Goal: Task Accomplishment & Management: Use online tool/utility

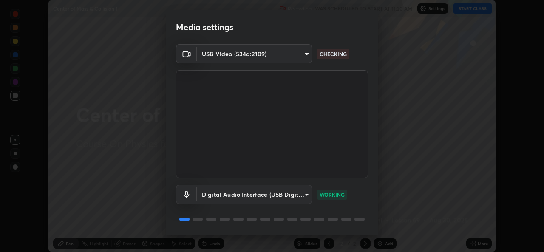
scroll to position [27, 0]
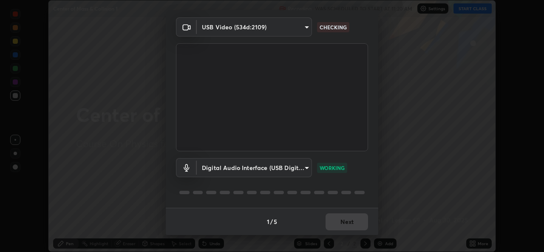
click at [343, 223] on button "Next" at bounding box center [346, 221] width 42 height 17
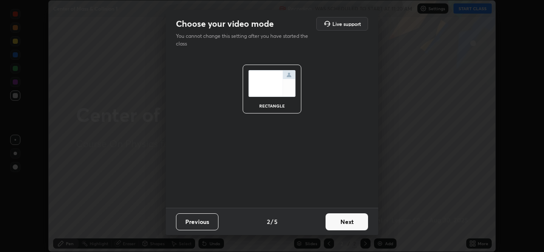
scroll to position [0, 0]
click at [340, 223] on button "Next" at bounding box center [346, 221] width 42 height 17
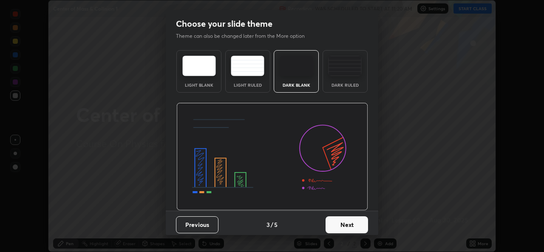
click at [340, 224] on button "Next" at bounding box center [346, 224] width 42 height 17
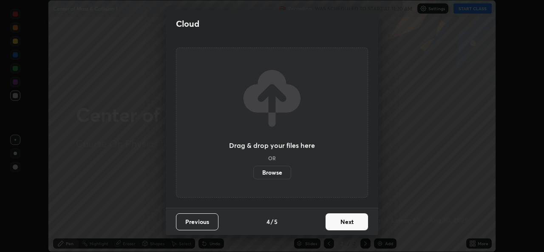
click at [342, 224] on button "Next" at bounding box center [346, 221] width 42 height 17
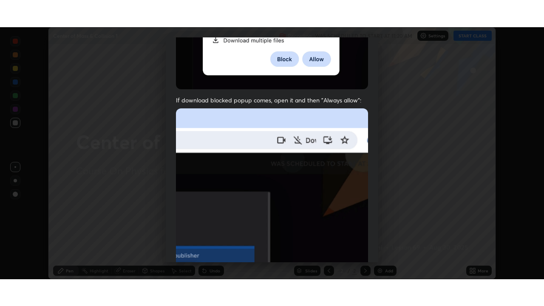
scroll to position [200, 0]
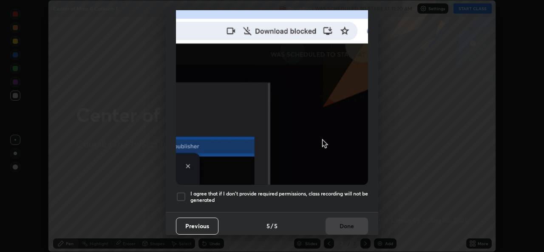
click at [234, 196] on h5 "I agree that if I don't provide required permissions, class recording will not …" at bounding box center [279, 196] width 178 height 13
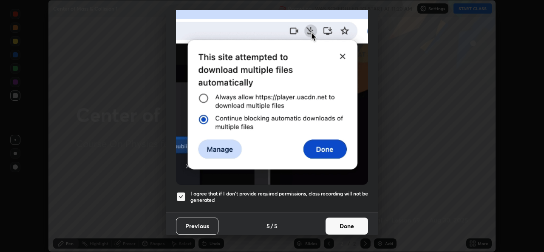
click at [330, 223] on button "Done" at bounding box center [346, 226] width 42 height 17
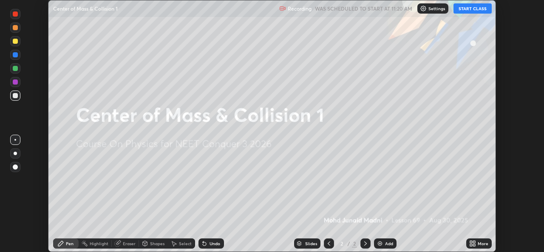
click at [475, 242] on icon at bounding box center [474, 242] width 2 height 2
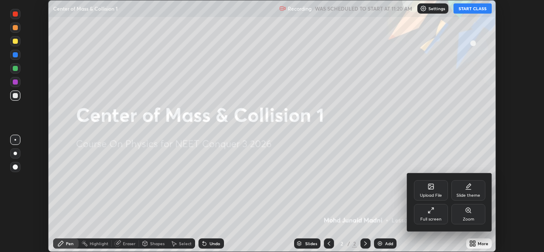
click at [430, 193] on div "Upload File" at bounding box center [431, 195] width 22 height 4
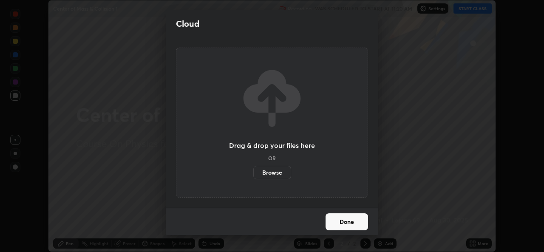
click at [272, 177] on label "Browse" at bounding box center [272, 173] width 38 height 14
click at [253, 177] on input "Browse" at bounding box center [253, 173] width 0 height 14
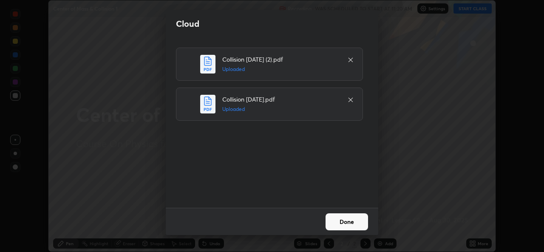
click at [342, 217] on button "Done" at bounding box center [346, 221] width 42 height 17
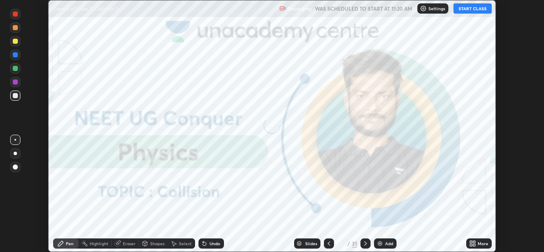
click at [471, 242] on icon at bounding box center [471, 242] width 2 height 2
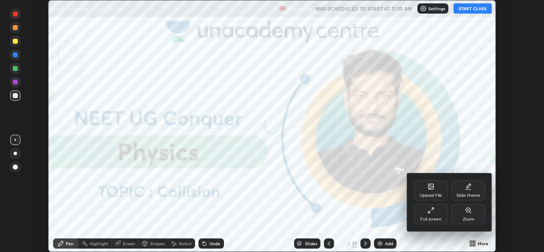
click at [428, 215] on div "Full screen" at bounding box center [431, 214] width 34 height 20
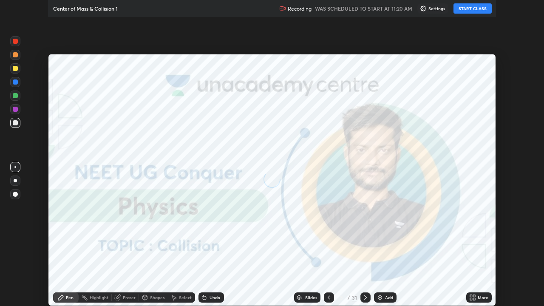
scroll to position [306, 544]
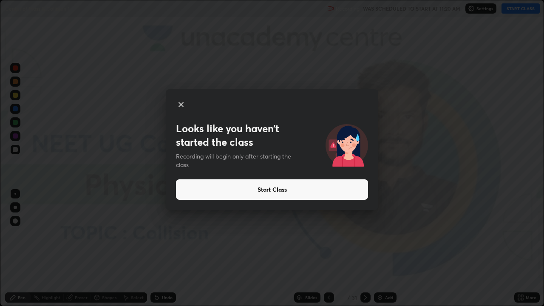
click at [273, 187] on button "Start Class" at bounding box center [272, 189] width 192 height 20
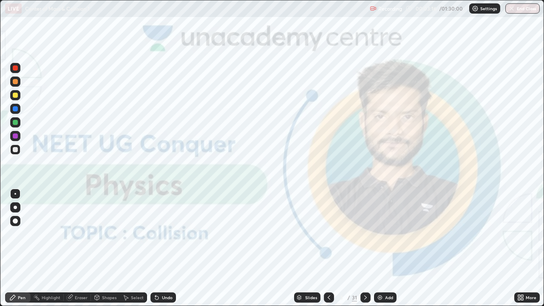
click at [377, 251] on img at bounding box center [379, 297] width 7 height 7
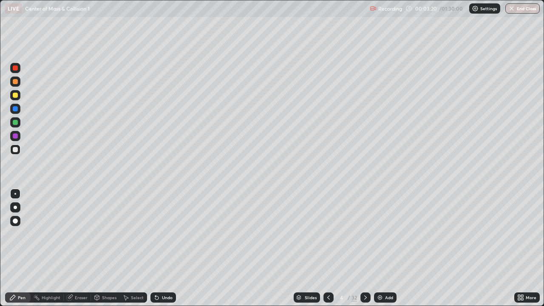
click at [14, 208] on div at bounding box center [15, 207] width 3 height 3
click at [16, 150] on div at bounding box center [15, 149] width 5 height 5
click at [15, 124] on div at bounding box center [15, 122] width 5 height 5
click at [79, 251] on div "Eraser" at bounding box center [81, 297] width 13 height 4
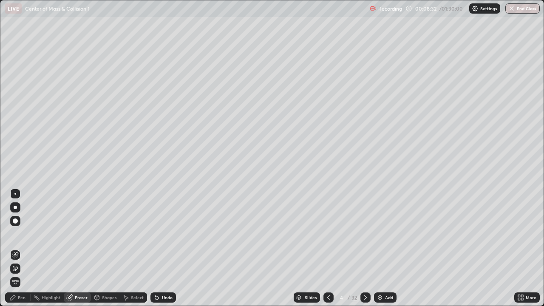
click at [20, 251] on div "Pen" at bounding box center [22, 297] width 8 height 4
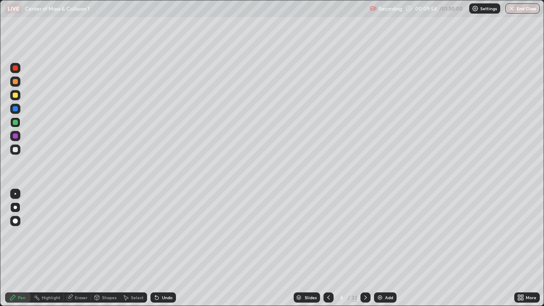
click at [15, 80] on div at bounding box center [15, 81] width 5 height 5
click at [381, 251] on img at bounding box center [379, 297] width 7 height 7
click at [328, 251] on icon at bounding box center [328, 297] width 7 height 7
click at [364, 251] on icon at bounding box center [365, 297] width 7 height 7
click at [15, 136] on div at bounding box center [15, 135] width 5 height 5
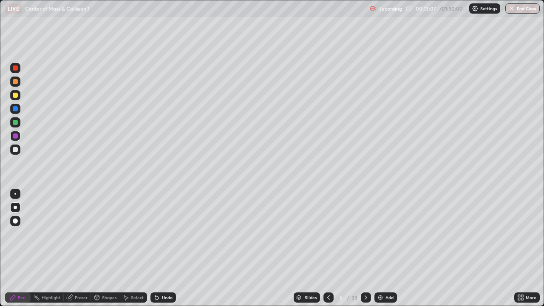
click at [328, 251] on icon at bounding box center [328, 297] width 7 height 7
click at [364, 251] on icon at bounding box center [365, 297] width 7 height 7
click at [75, 251] on div "Eraser" at bounding box center [81, 297] width 13 height 4
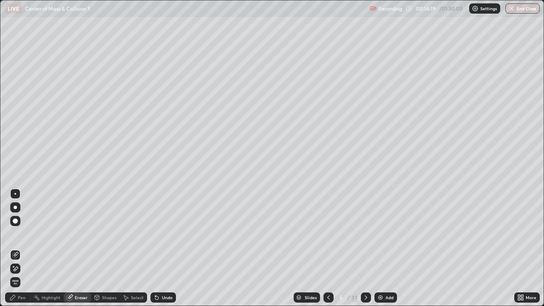
click at [22, 251] on div "Pen" at bounding box center [22, 297] width 8 height 4
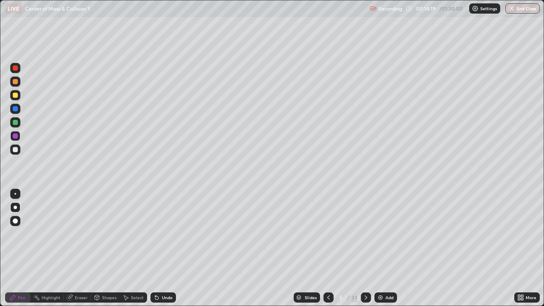
click at [15, 149] on div at bounding box center [15, 149] width 5 height 5
click at [327, 251] on icon at bounding box center [328, 297] width 3 height 4
click at [364, 251] on icon at bounding box center [365, 297] width 7 height 7
click at [328, 251] on icon at bounding box center [328, 297] width 7 height 7
click at [380, 251] on img at bounding box center [380, 297] width 7 height 7
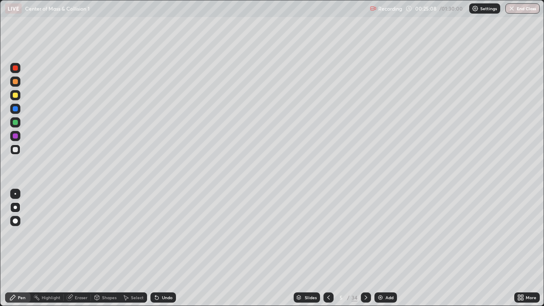
click at [379, 251] on img at bounding box center [380, 297] width 7 height 7
click at [15, 136] on div at bounding box center [15, 135] width 5 height 5
click at [14, 149] on div at bounding box center [15, 149] width 5 height 5
click at [14, 122] on div at bounding box center [15, 122] width 5 height 5
click at [79, 251] on div "Eraser" at bounding box center [81, 297] width 13 height 4
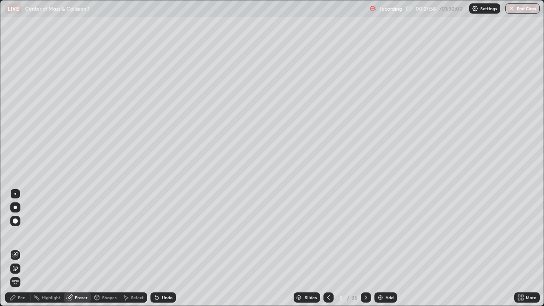
click at [22, 251] on div "Pen" at bounding box center [22, 297] width 8 height 4
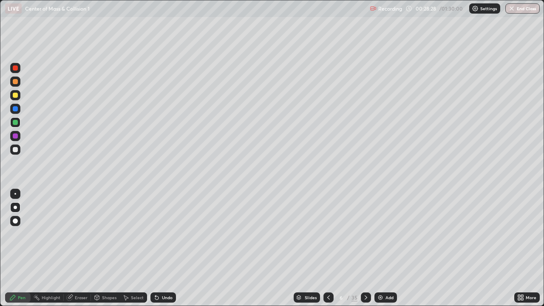
click at [17, 149] on div at bounding box center [15, 149] width 5 height 5
click at [16, 68] on div at bounding box center [15, 67] width 5 height 5
click at [74, 251] on div "Eraser" at bounding box center [77, 297] width 27 height 10
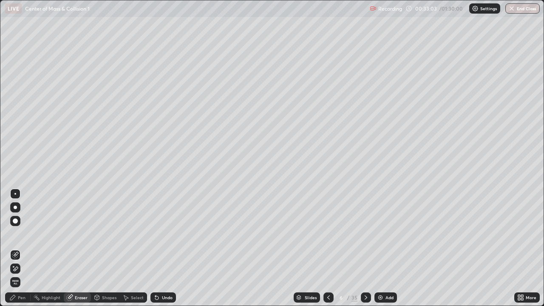
click at [20, 251] on div "Pen" at bounding box center [22, 297] width 8 height 4
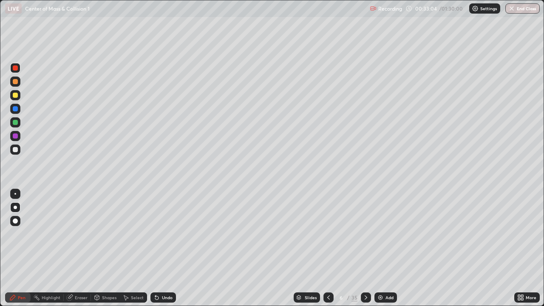
click at [17, 69] on div at bounding box center [15, 67] width 5 height 5
click at [76, 251] on div "Eraser" at bounding box center [81, 297] width 13 height 4
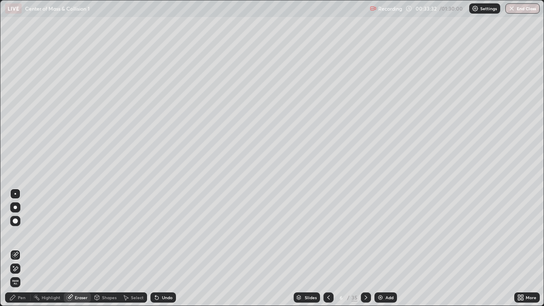
click at [81, 251] on div "Eraser" at bounding box center [81, 297] width 13 height 4
click at [23, 251] on div "Pen" at bounding box center [22, 297] width 8 height 4
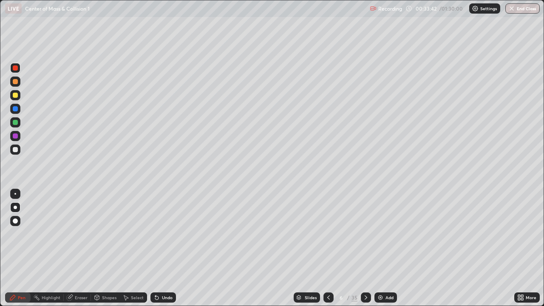
click at [79, 251] on div "Eraser" at bounding box center [81, 297] width 13 height 4
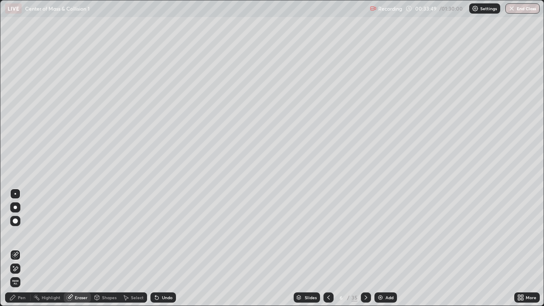
click at [14, 251] on div "Pen" at bounding box center [17, 297] width 25 height 10
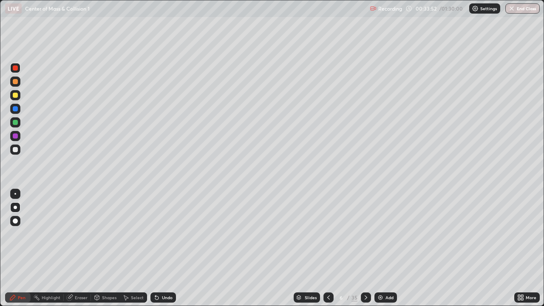
click at [16, 82] on div at bounding box center [15, 81] width 5 height 5
click at [74, 251] on div "Eraser" at bounding box center [77, 297] width 27 height 10
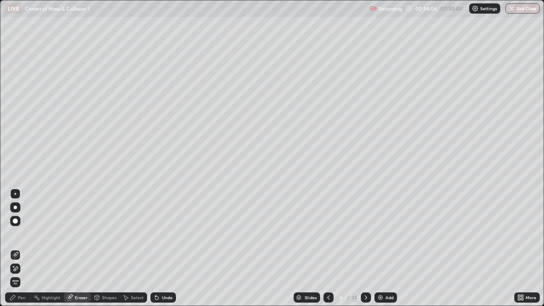
click at [22, 251] on div "Pen" at bounding box center [17, 297] width 25 height 10
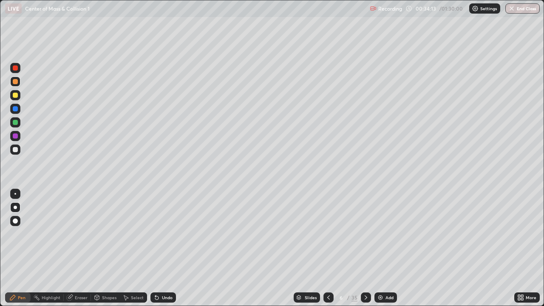
click at [79, 251] on div "Eraser" at bounding box center [81, 297] width 13 height 4
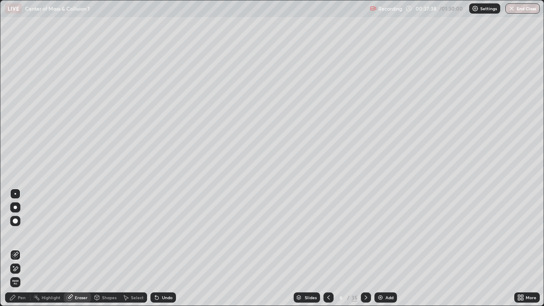
click at [380, 251] on div "Add" at bounding box center [385, 297] width 23 height 10
click at [17, 251] on div "Pen" at bounding box center [17, 297] width 25 height 10
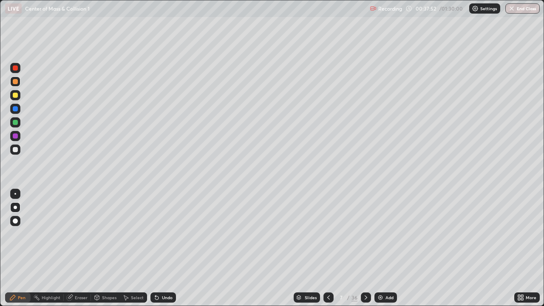
click at [14, 150] on div at bounding box center [15, 149] width 5 height 5
click at [14, 81] on div at bounding box center [15, 81] width 5 height 5
click at [15, 148] on div at bounding box center [15, 149] width 5 height 5
click at [381, 251] on img at bounding box center [380, 297] width 7 height 7
click at [14, 121] on div at bounding box center [15, 122] width 5 height 5
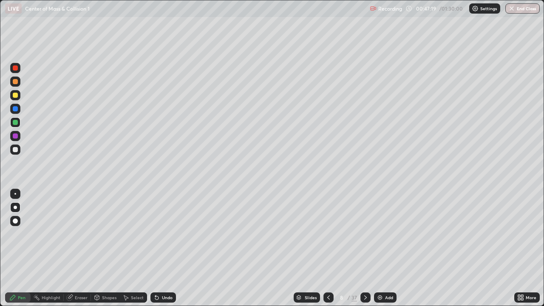
click at [14, 148] on div at bounding box center [15, 149] width 5 height 5
click at [14, 135] on div at bounding box center [15, 135] width 5 height 5
click at [305, 251] on div "Slides" at bounding box center [311, 297] width 12 height 4
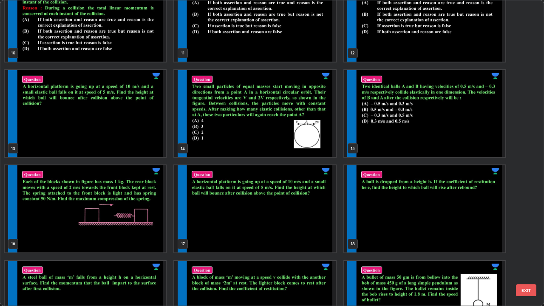
scroll to position [319, 0]
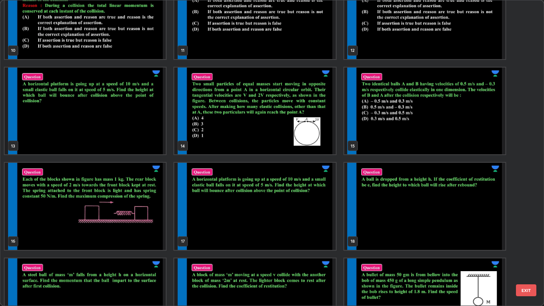
click at [454, 136] on img "grid" at bounding box center [424, 111] width 161 height 87
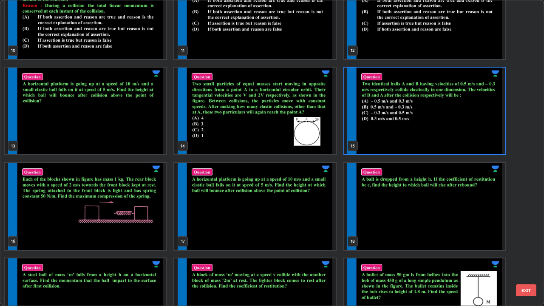
click at [449, 139] on img "grid" at bounding box center [424, 111] width 161 height 87
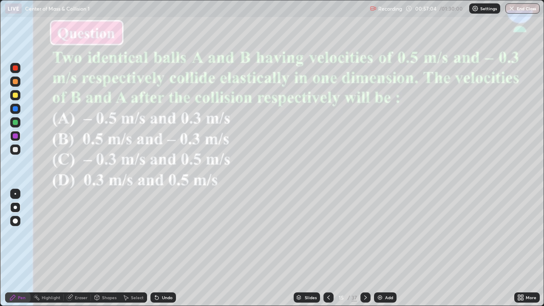
click at [306, 251] on div "Slides" at bounding box center [311, 297] width 12 height 4
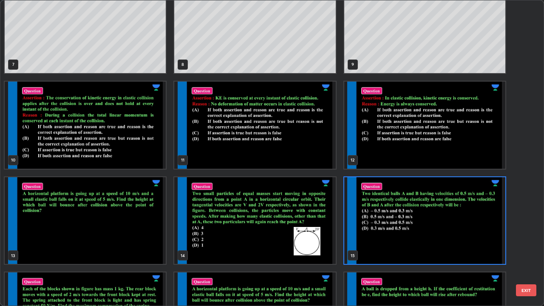
scroll to position [218, 0]
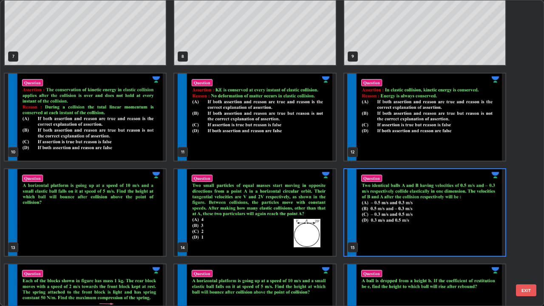
click at [290, 237] on img "grid" at bounding box center [254, 212] width 161 height 87
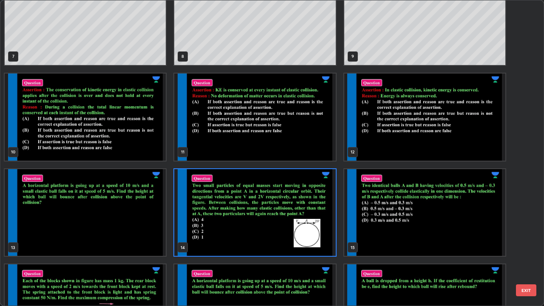
click at [290, 243] on img "grid" at bounding box center [254, 212] width 161 height 87
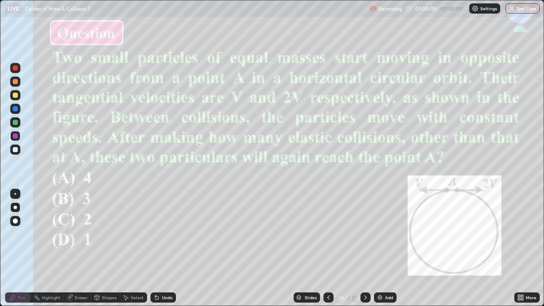
click at [15, 68] on div at bounding box center [15, 67] width 5 height 5
click at [307, 251] on div "Slides" at bounding box center [311, 297] width 12 height 4
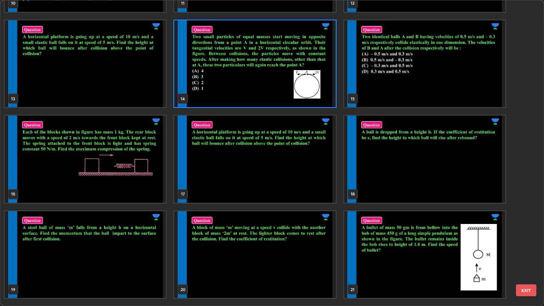
scroll to position [367, 0]
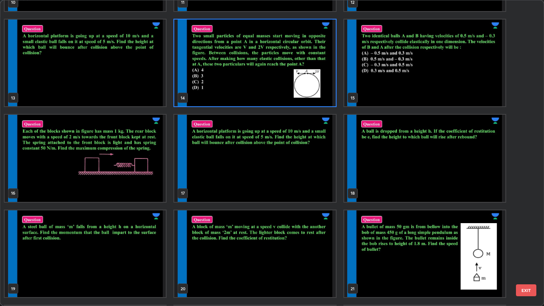
click at [427, 209] on div "21" at bounding box center [424, 253] width 163 height 89
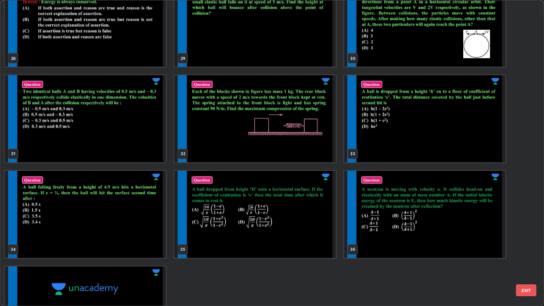
scroll to position [890, 0]
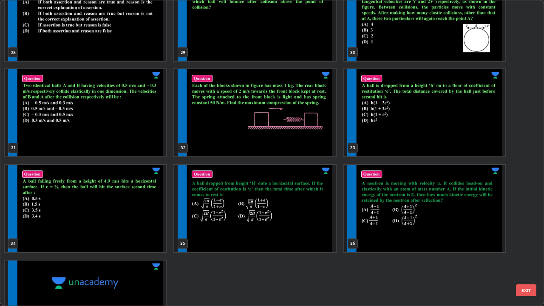
click at [437, 228] on img "grid" at bounding box center [424, 208] width 161 height 87
click at [439, 231] on img "grid" at bounding box center [424, 208] width 161 height 87
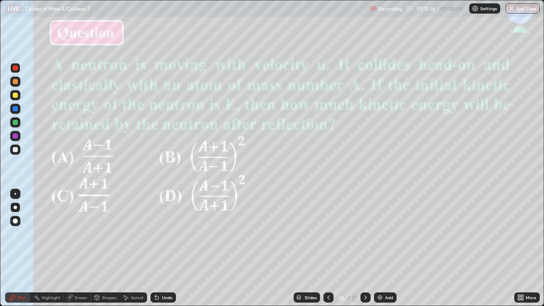
click at [15, 136] on div at bounding box center [15, 135] width 5 height 5
click at [217, 251] on div "Slides 36 / 37 Add" at bounding box center [345, 297] width 338 height 17
click at [210, 251] on div "Slides 36 / 37 Add" at bounding box center [345, 297] width 338 height 17
click at [217, 251] on div "Slides 36 / 37 Add" at bounding box center [345, 297] width 338 height 17
click at [79, 251] on div "Eraser" at bounding box center [77, 297] width 27 height 10
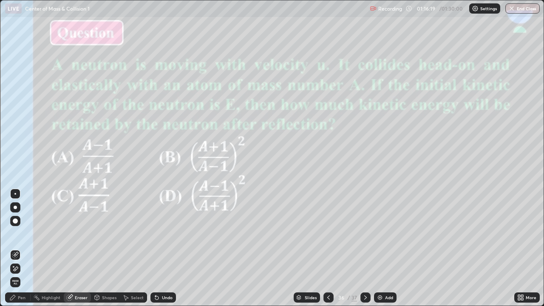
click at [28, 251] on div "Pen" at bounding box center [17, 297] width 25 height 10
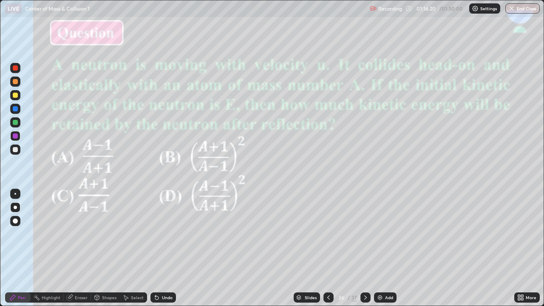
click at [215, 251] on div "Slides 36 / 37 Add" at bounding box center [345, 297] width 338 height 17
click at [214, 251] on div "Slides 36 / 37 Add" at bounding box center [345, 297] width 338 height 17
click at [212, 251] on div "Slides 36 / 37 Add" at bounding box center [345, 297] width 338 height 17
click at [226, 251] on div "Slides 36 / 37 Add" at bounding box center [345, 297] width 338 height 17
click at [310, 251] on div "Slides" at bounding box center [307, 297] width 26 height 10
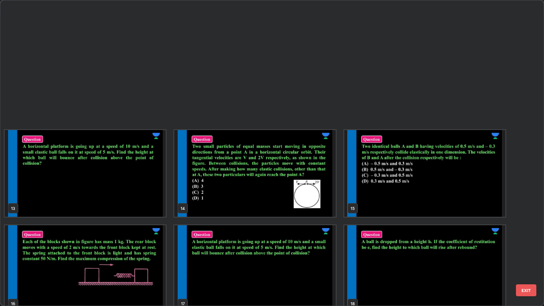
scroll to position [422, 0]
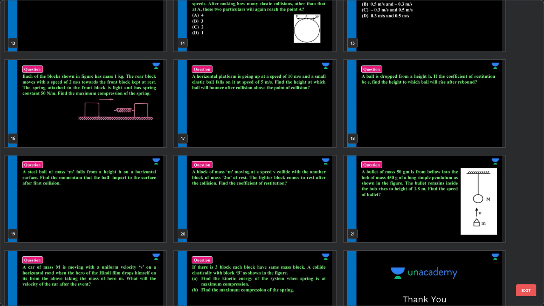
click at [373, 230] on img "grid" at bounding box center [424, 198] width 161 height 87
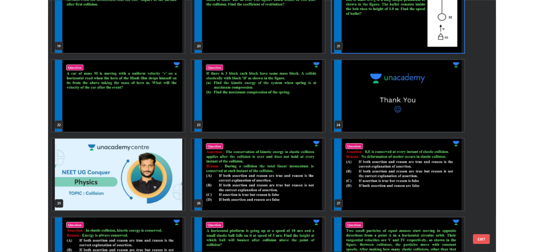
scroll to position [596, 0]
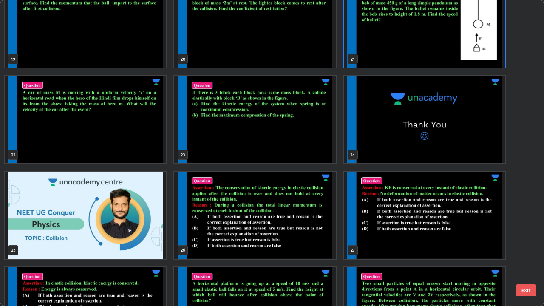
click at [304, 141] on img "grid" at bounding box center [254, 119] width 161 height 87
click at [306, 144] on img "grid" at bounding box center [254, 119] width 161 height 87
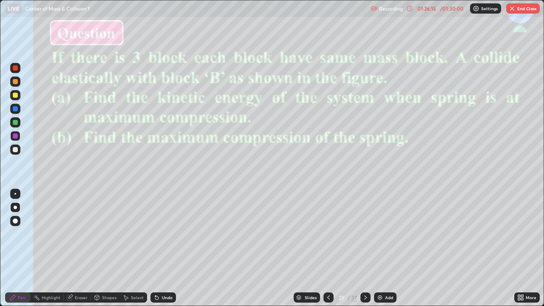
click at [525, 11] on button "End Class" at bounding box center [523, 8] width 34 height 10
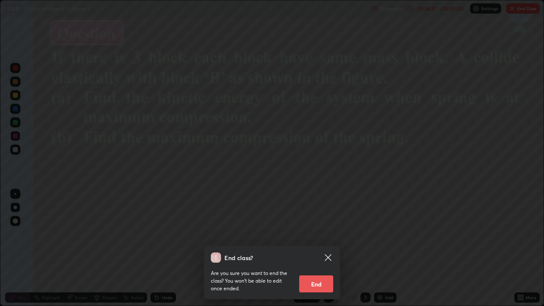
click at [318, 251] on button "End" at bounding box center [316, 283] width 34 height 17
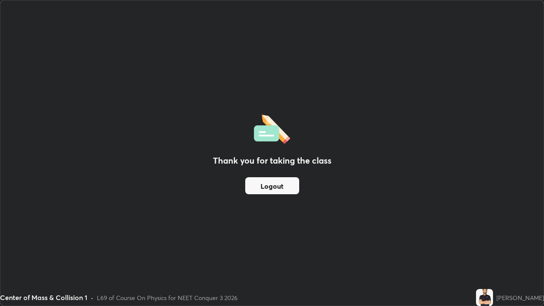
click at [356, 251] on div "Center of Mass & Collision 1 • L69 of Course On Physics for NEET Conquer 3 2026" at bounding box center [236, 297] width 472 height 17
click at [309, 251] on div "Center of Mass & Collision 1 • L69 of Course On Physics for NEET Conquer 3 2026" at bounding box center [236, 297] width 472 height 17
click at [543, 251] on div "Thank you for taking the class Logout Setting up your live class" at bounding box center [272, 153] width 544 height 306
click at [393, 217] on div "Thank you for taking the class Logout" at bounding box center [271, 152] width 543 height 305
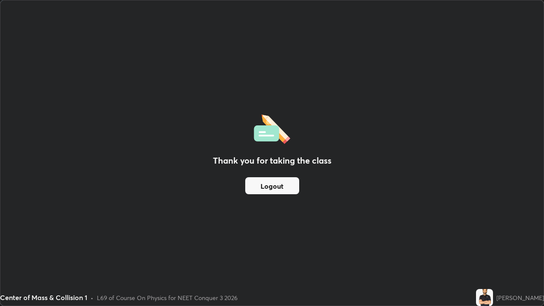
click at [387, 222] on div "Thank you for taking the class Logout" at bounding box center [271, 152] width 543 height 305
click at [477, 251] on img at bounding box center [484, 297] width 17 height 17
click at [297, 185] on button "Logout" at bounding box center [272, 185] width 54 height 17
click at [316, 219] on div "Thank you for taking the class Logout" at bounding box center [271, 152] width 543 height 305
click at [296, 189] on button "Logout" at bounding box center [272, 185] width 54 height 17
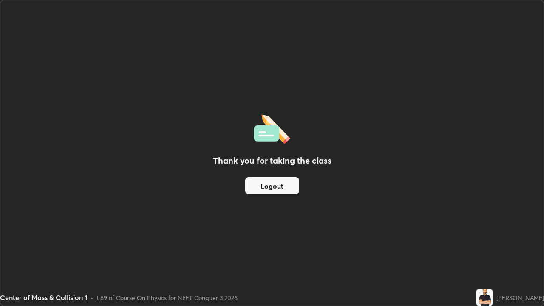
click at [294, 189] on button "Logout" at bounding box center [272, 185] width 54 height 17
click at [292, 189] on button "Logout" at bounding box center [272, 185] width 54 height 17
click at [291, 190] on button "Logout" at bounding box center [272, 185] width 54 height 17
click at [272, 193] on button "Logout" at bounding box center [272, 185] width 54 height 17
click at [270, 192] on button "Logout" at bounding box center [272, 185] width 54 height 17
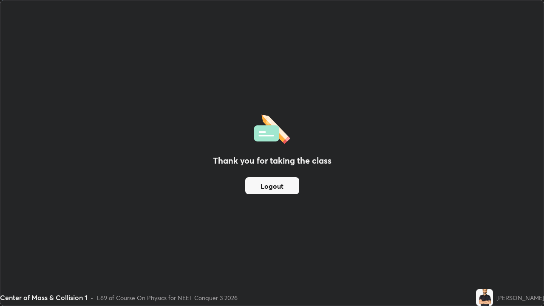
click at [270, 192] on button "Logout" at bounding box center [272, 185] width 54 height 17
click at [270, 194] on button "Logout" at bounding box center [272, 185] width 54 height 17
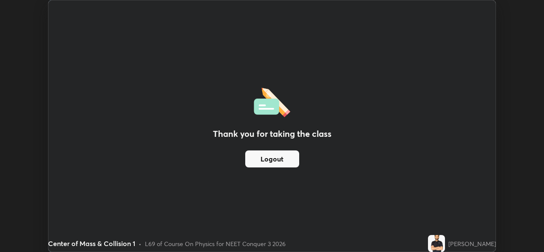
scroll to position [42229, 41937]
